Goal: Check status: Check status

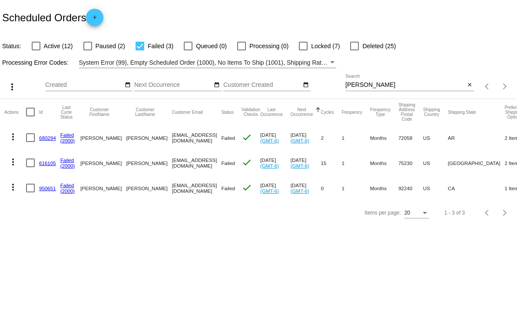
click at [37, 48] on div at bounding box center [36, 46] width 9 height 9
click at [36, 50] on input "Active (12)" at bounding box center [36, 50] width 0 height 0
checkbox input "true"
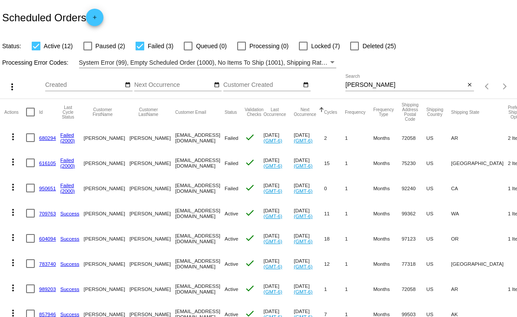
click at [138, 47] on div at bounding box center [139, 46] width 9 height 9
click at [139, 50] on input "Failed (3)" at bounding box center [139, 50] width 0 height 0
checkbox input "false"
